Goal: Task Accomplishment & Management: Complete application form

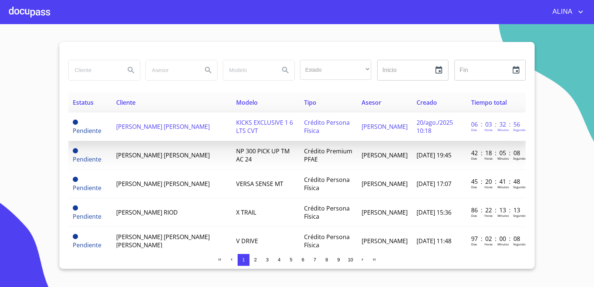
click at [152, 131] on td "[PERSON_NAME] [PERSON_NAME]" at bounding box center [172, 127] width 120 height 29
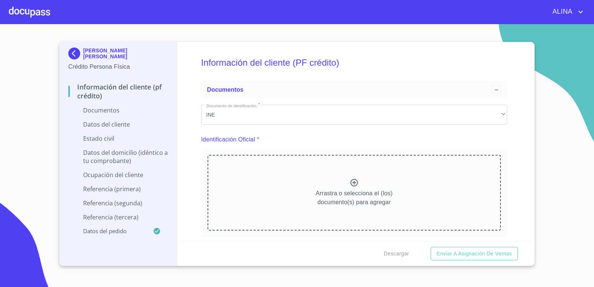
click at [30, 13] on div at bounding box center [29, 12] width 41 height 24
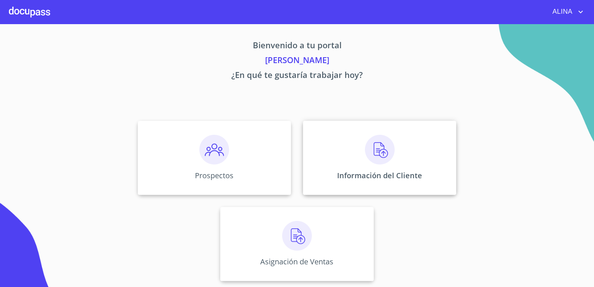
click at [332, 166] on div "Información del Cliente" at bounding box center [379, 158] width 153 height 74
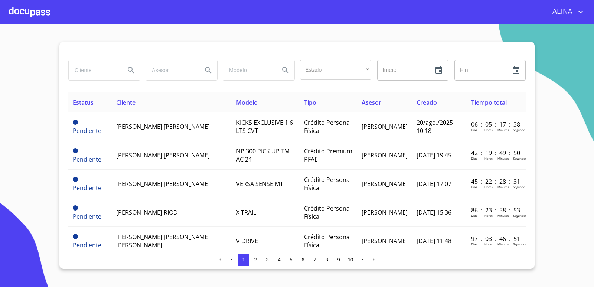
click at [94, 69] on input "search" at bounding box center [94, 70] width 50 height 20
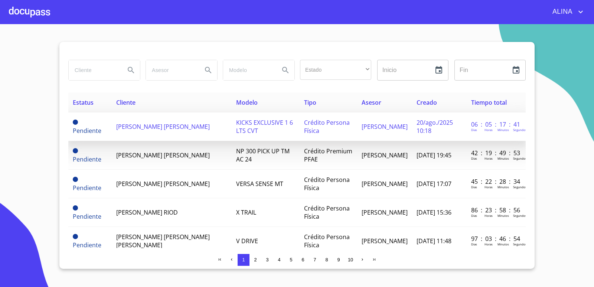
copy span "[PERSON_NAME] [PERSON_NAME]"
drag, startPoint x: 117, startPoint y: 120, endPoint x: 148, endPoint y: 129, distance: 32.9
click at [148, 129] on td "[PERSON_NAME] [PERSON_NAME]" at bounding box center [172, 127] width 120 height 29
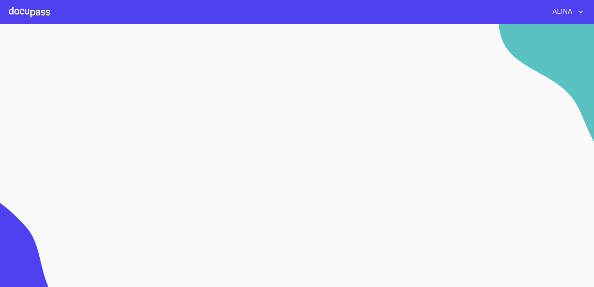
click at [37, 16] on div at bounding box center [29, 12] width 41 height 24
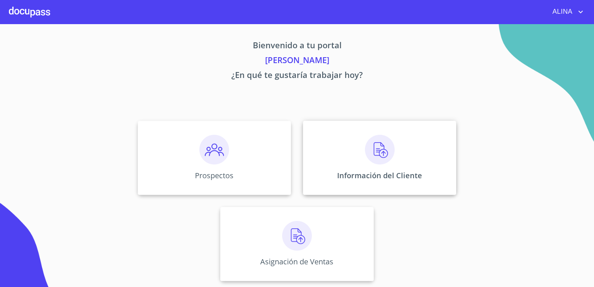
click at [329, 164] on div "Información del Cliente" at bounding box center [379, 158] width 153 height 74
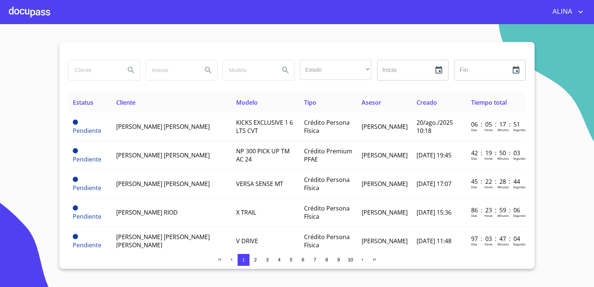
click at [86, 67] on input "search" at bounding box center [94, 70] width 50 height 20
paste input "[PERSON_NAME] [PERSON_NAME]"
type input "[PERSON_NAME] [PERSON_NAME]"
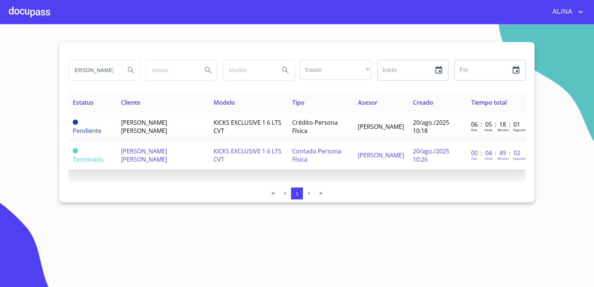
scroll to position [0, 0]
click at [146, 156] on span "[PERSON_NAME] [PERSON_NAME]" at bounding box center [144, 155] width 46 height 16
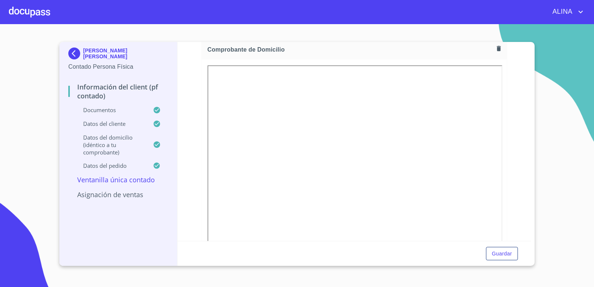
scroll to position [446, 0]
